Goal: Information Seeking & Learning: Learn about a topic

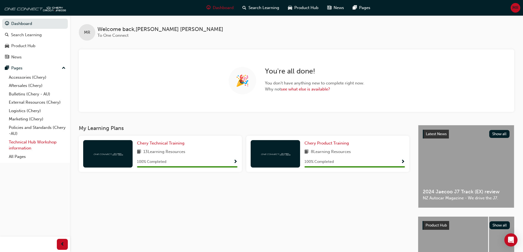
click at [19, 145] on link "Technical Hub Workshop information" at bounding box center [37, 145] width 61 height 15
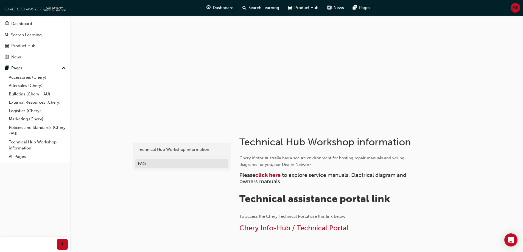
click at [146, 165] on div "FAQ" at bounding box center [182, 164] width 88 height 6
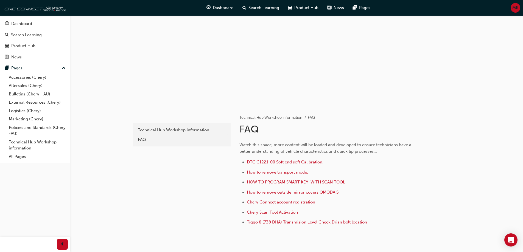
scroll to position [47, 0]
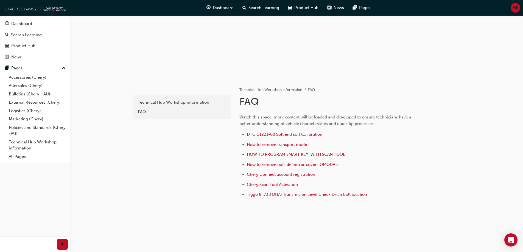
click at [279, 134] on span "DTC C1221-00 Soft end soft Calibration." at bounding box center [285, 134] width 77 height 5
